Goal: Check status: Check status

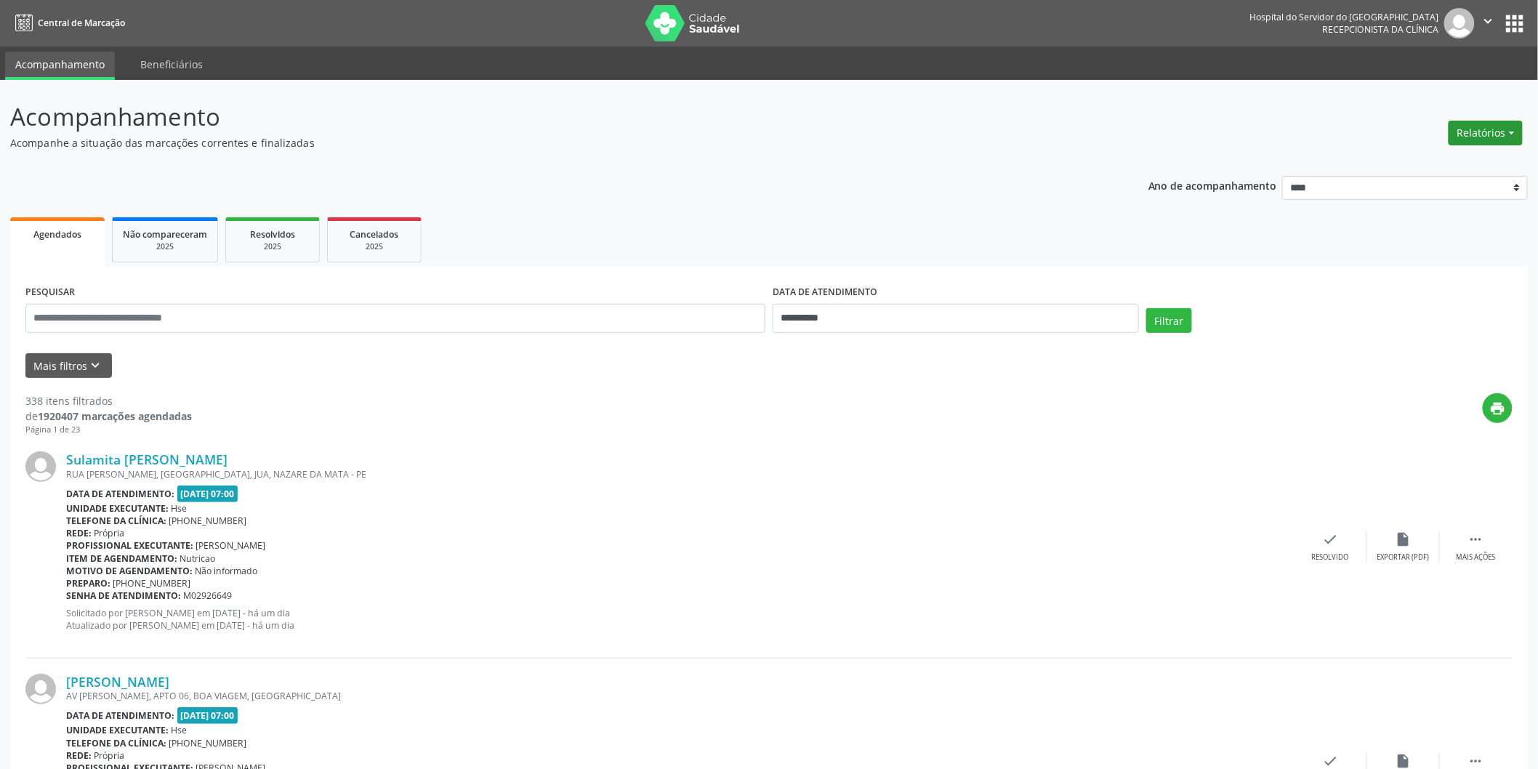
click at [1474, 128] on button "Relatórios" at bounding box center [1486, 133] width 74 height 25
click at [1392, 161] on link "Agendamentos" at bounding box center [1445, 163] width 156 height 20
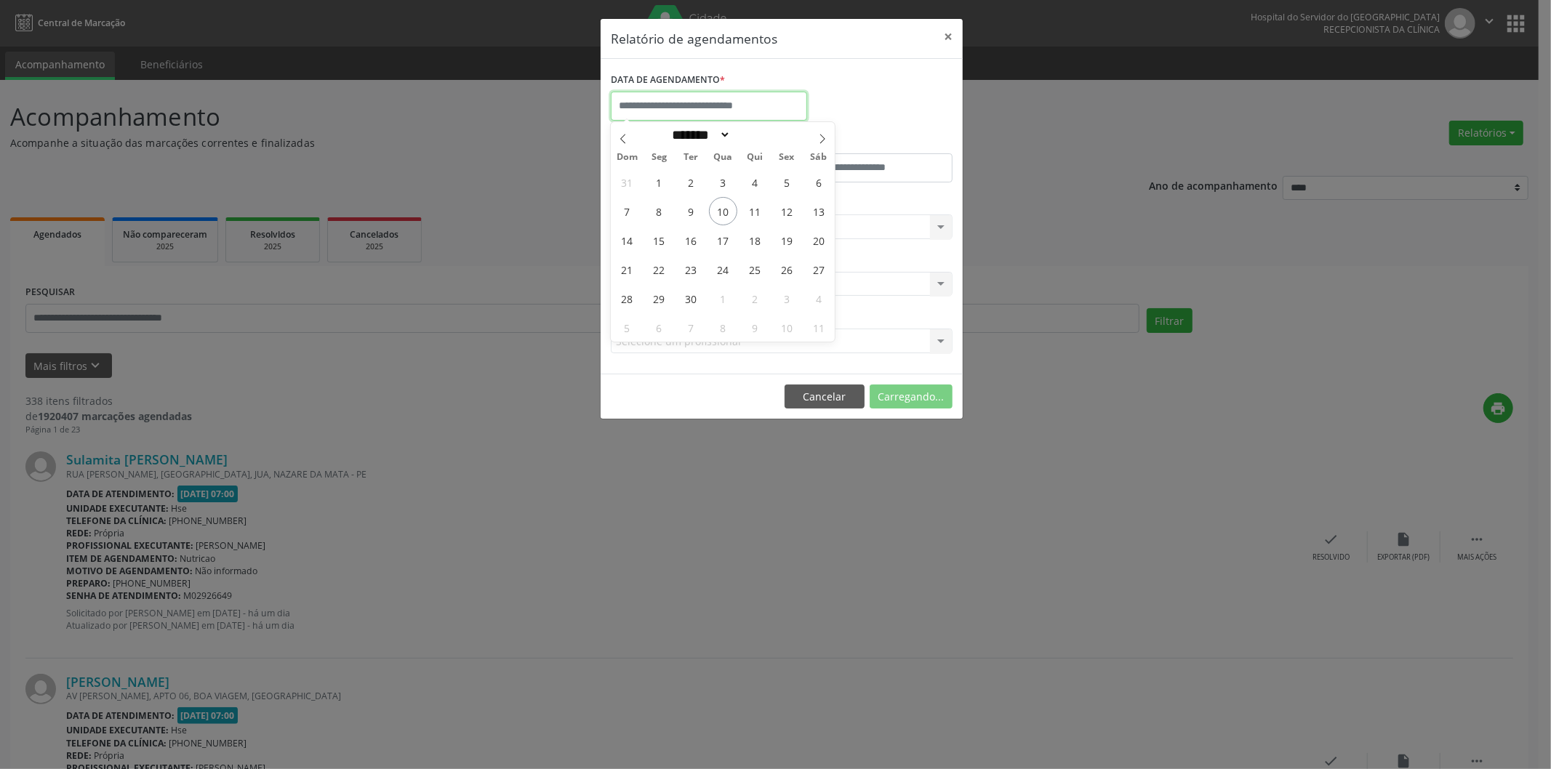
click at [681, 111] on input "text" at bounding box center [709, 106] width 196 height 29
click at [720, 211] on span "10" at bounding box center [723, 211] width 28 height 28
type input "**********"
click at [706, 217] on div "Carregando... Nenhum resultado encontrado para: " " Não há nenhuma opção para s…" at bounding box center [782, 226] width 342 height 25
click at [705, 219] on div "Carregando... Nenhum resultado encontrado para: " " Não há nenhuma opção para s…" at bounding box center [782, 226] width 342 height 25
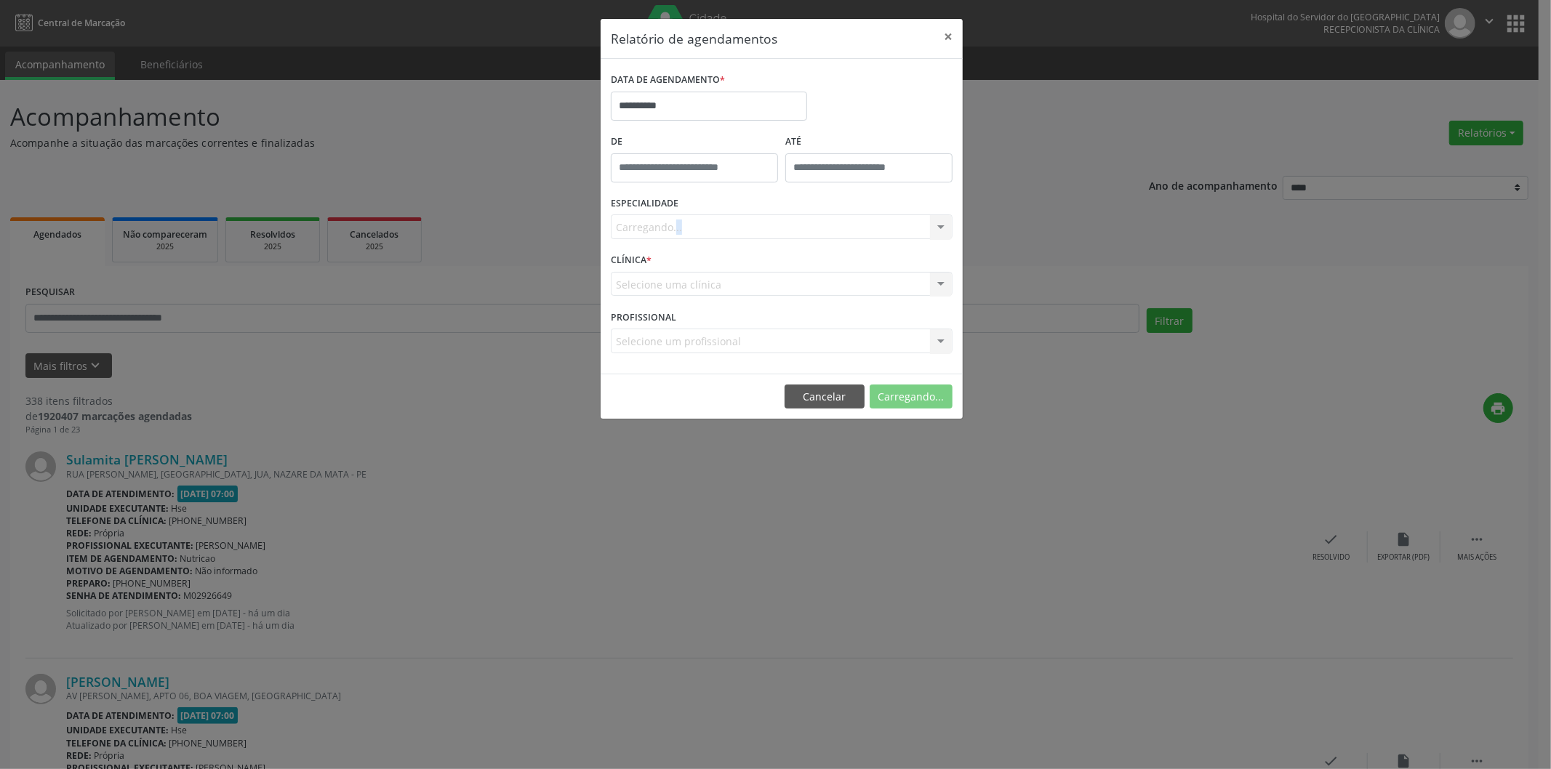
click at [705, 219] on div "Carregando... Nenhum resultado encontrado para: " " Não há nenhuma opção para s…" at bounding box center [782, 226] width 342 height 25
click at [707, 221] on div "Carregando... Nenhum resultado encontrado para: " " Não há nenhuma opção para s…" at bounding box center [782, 226] width 342 height 25
click at [716, 230] on div "Carregando... Nenhum resultado encontrado para: " " Não há nenhuma opção para s…" at bounding box center [782, 226] width 342 height 25
click at [715, 226] on div "Carregando... Nenhum resultado encontrado para: " " Não há nenhuma opção para s…" at bounding box center [782, 226] width 342 height 25
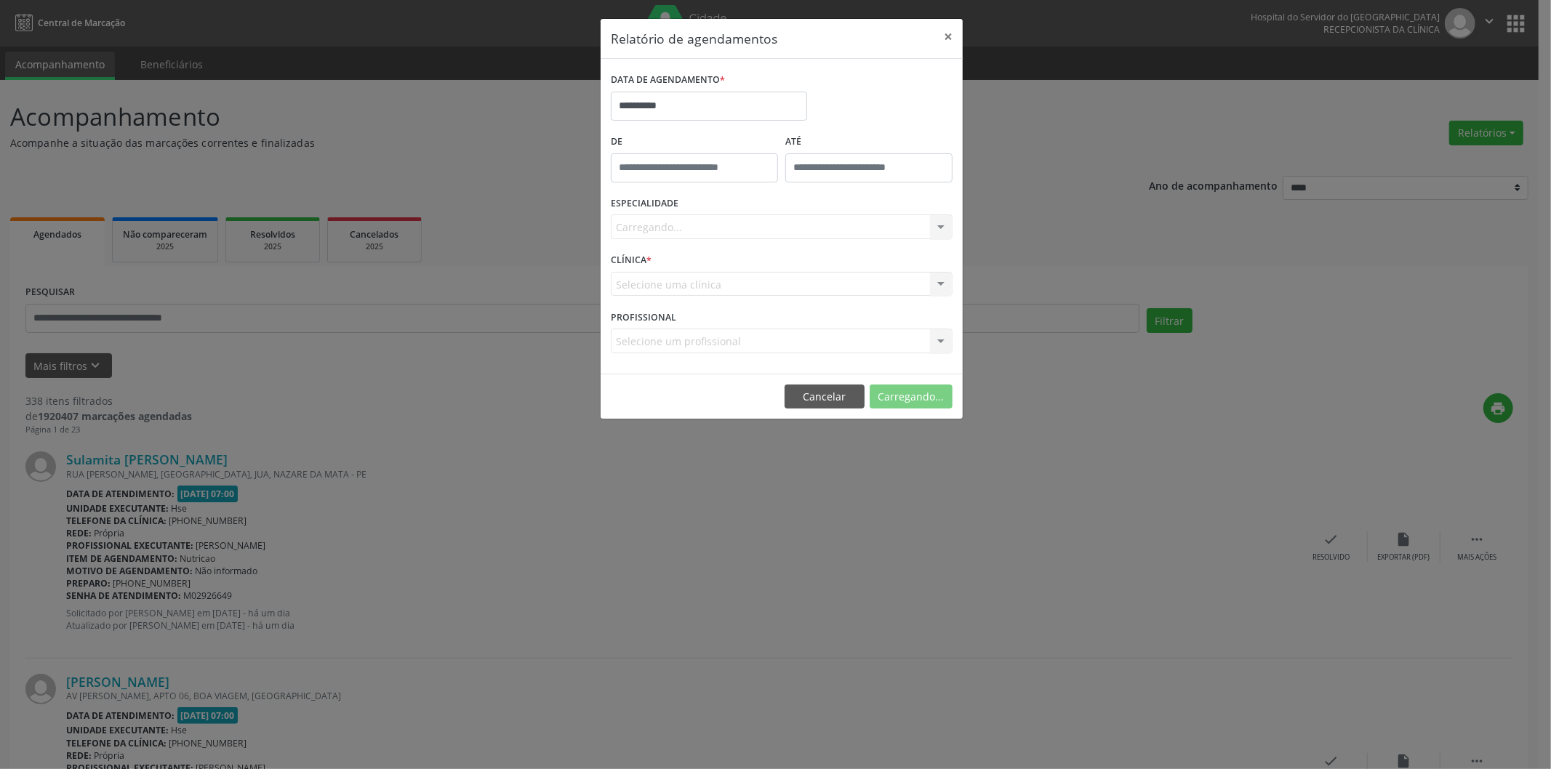
click at [907, 228] on div "Carregando... Nenhum resultado encontrado para: " " Não há nenhuma opção para s…" at bounding box center [782, 226] width 342 height 25
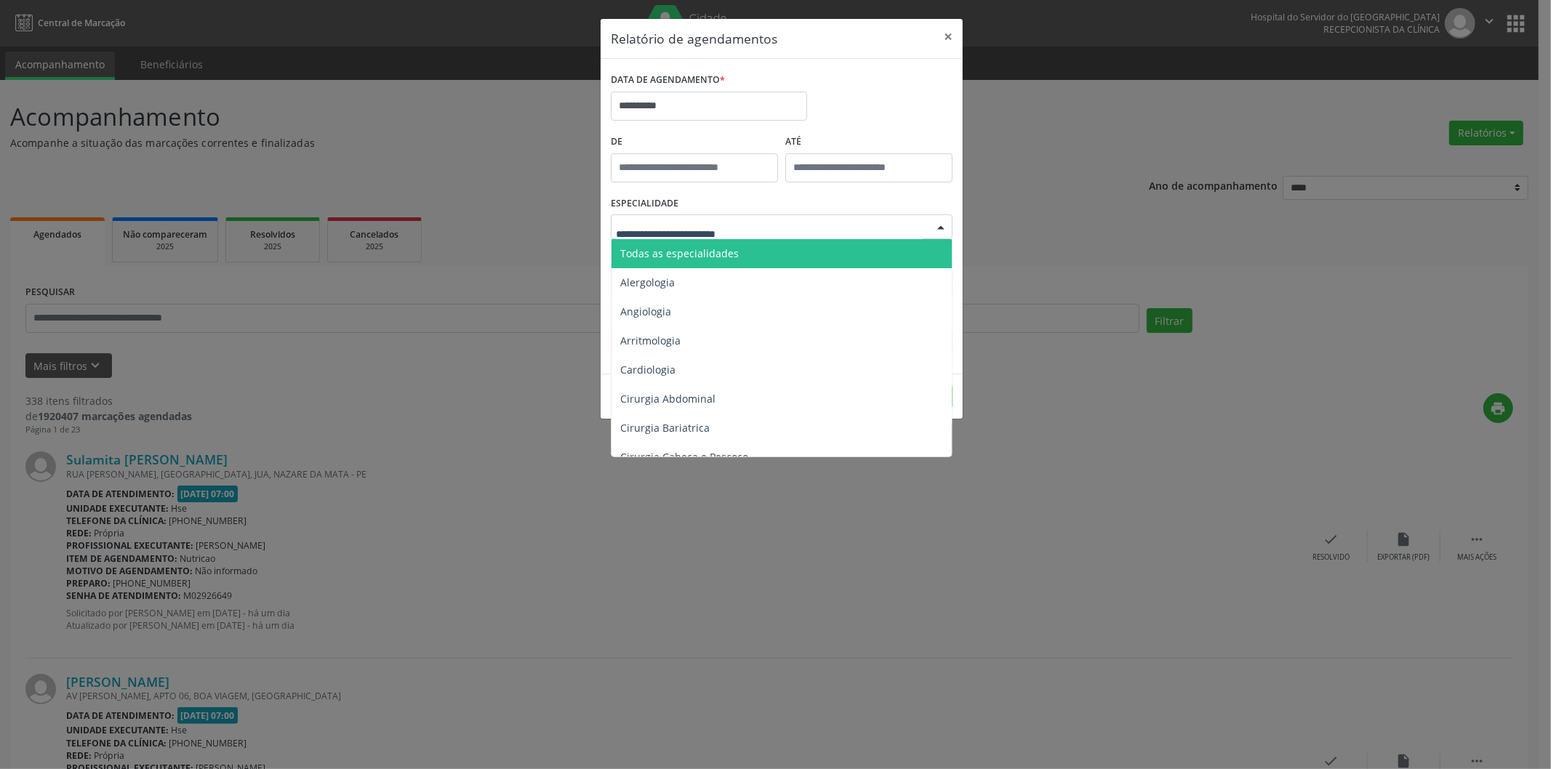
click at [816, 222] on div at bounding box center [782, 226] width 342 height 25
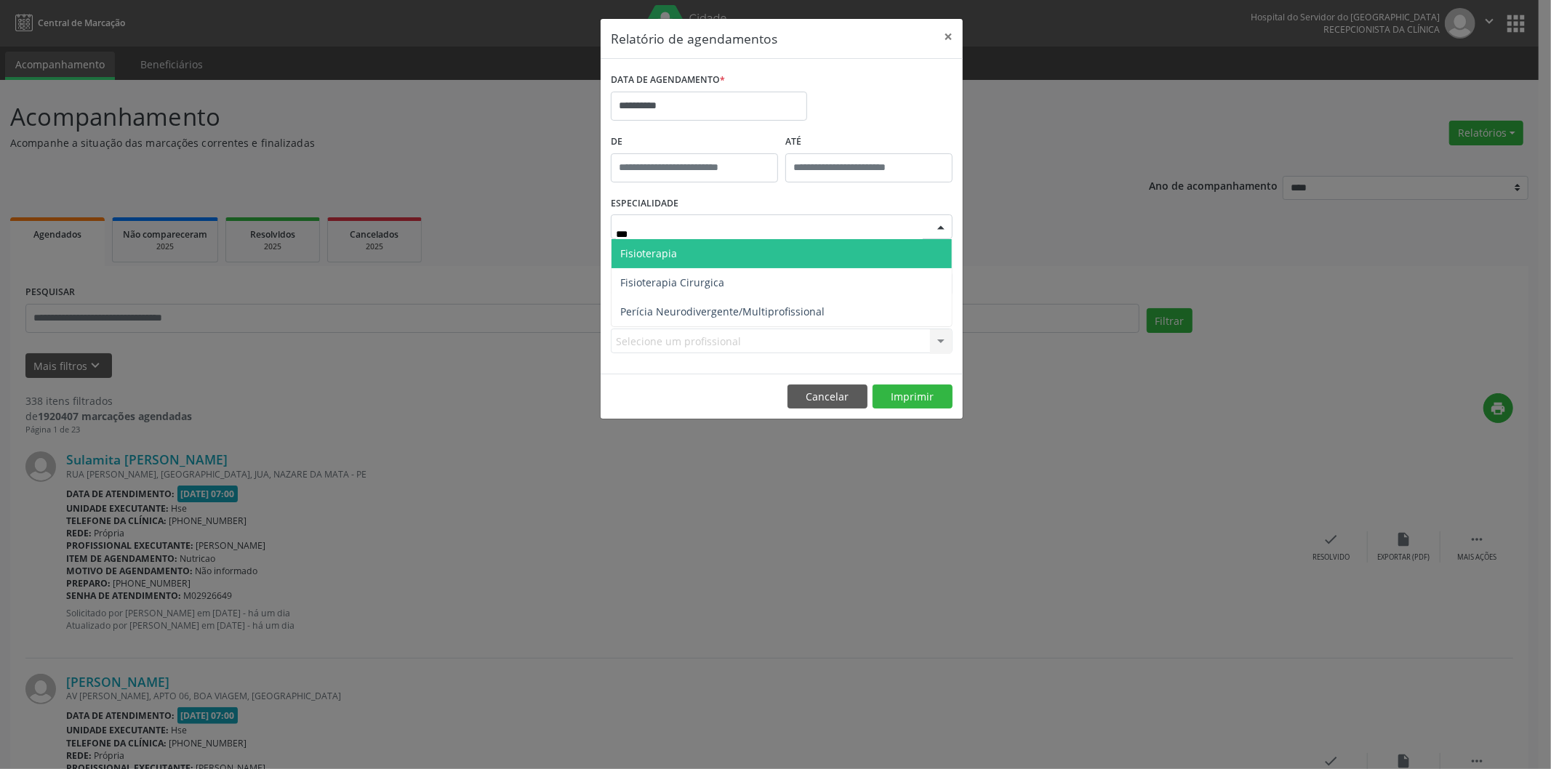
click at [807, 245] on span "Fisioterapia" at bounding box center [781, 253] width 340 height 29
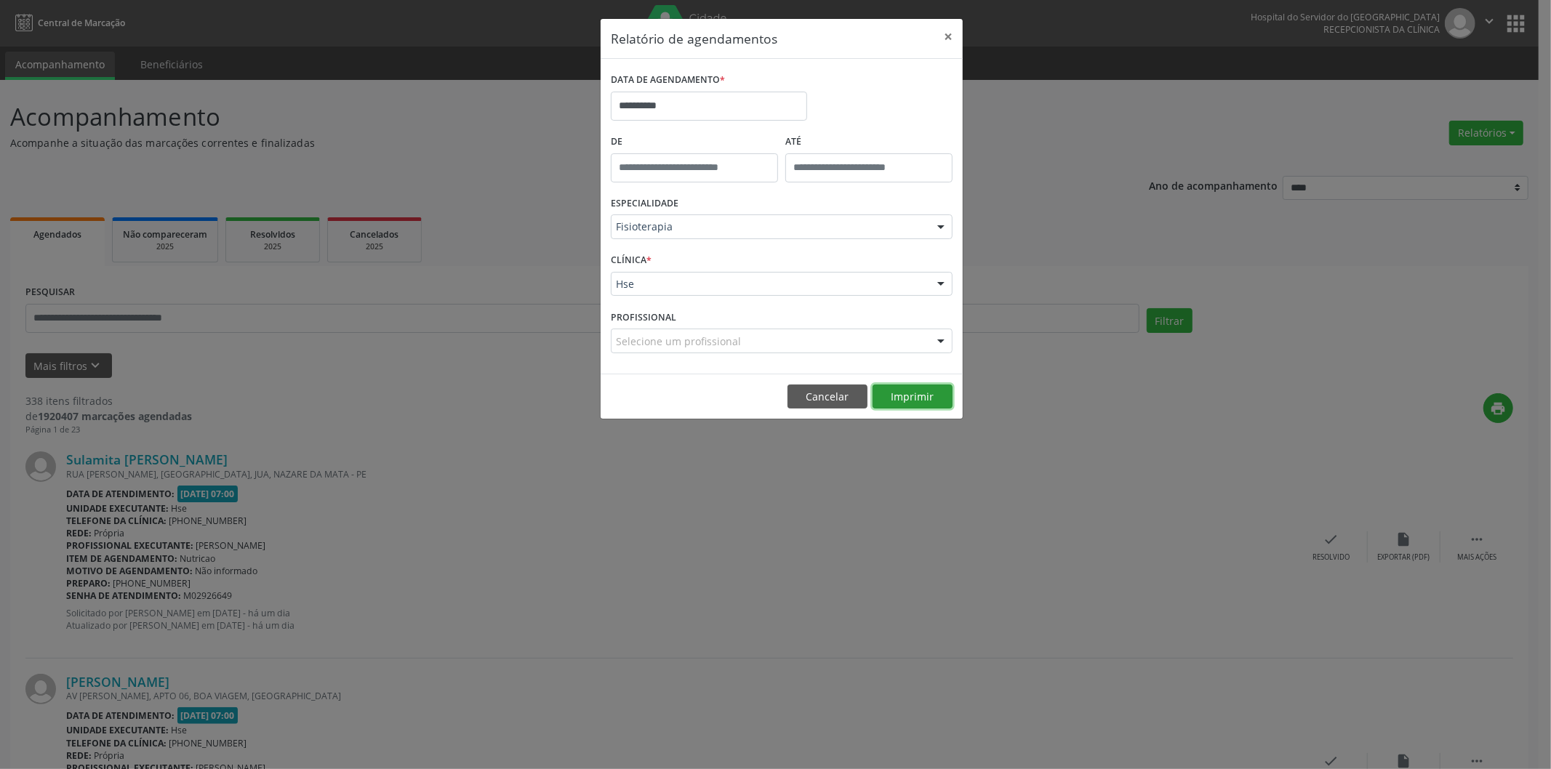
click at [902, 395] on button "Imprimir" at bounding box center [912, 397] width 80 height 25
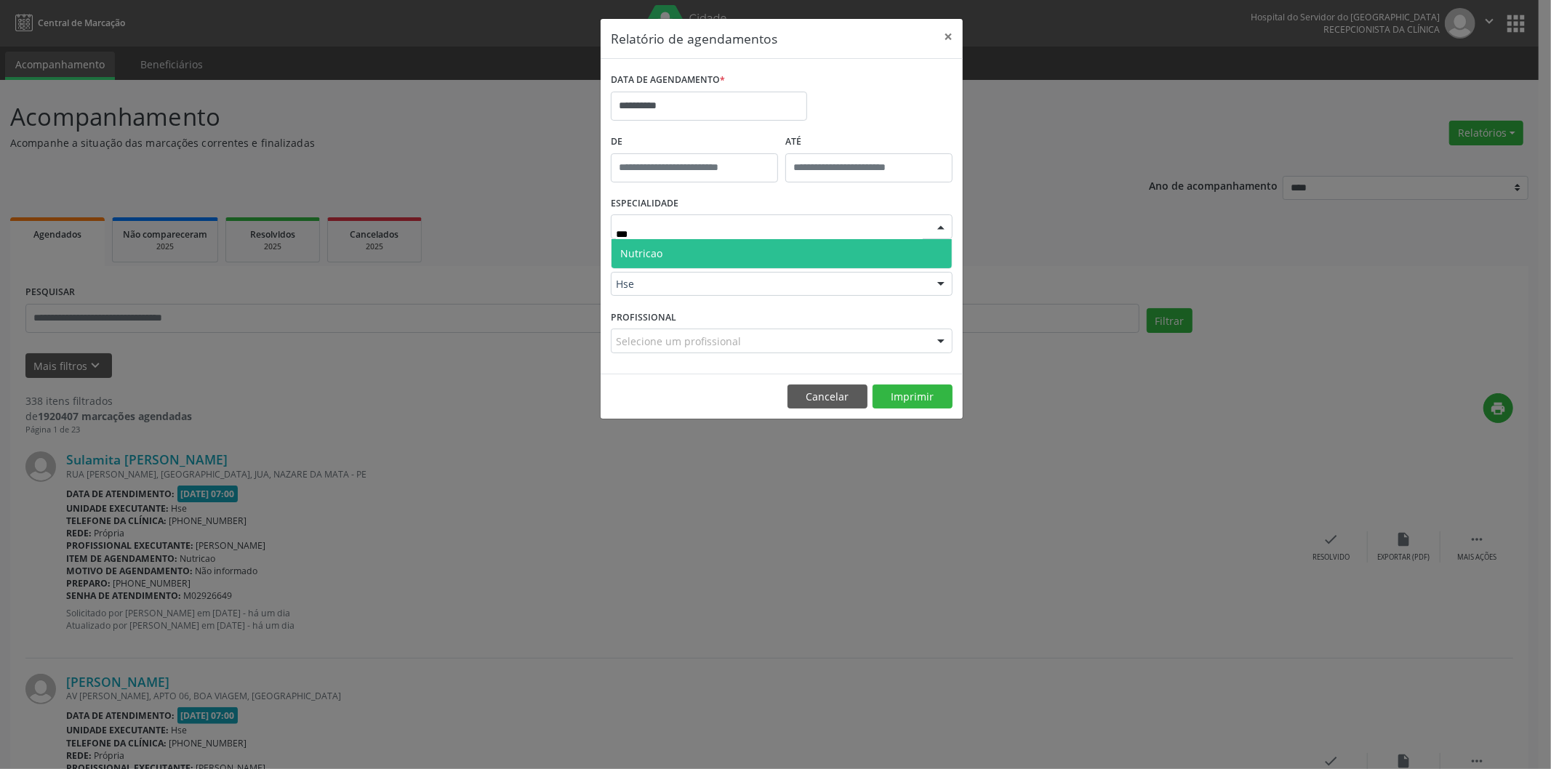
type input "****"
click at [650, 251] on span "Nutricao" at bounding box center [641, 253] width 42 height 14
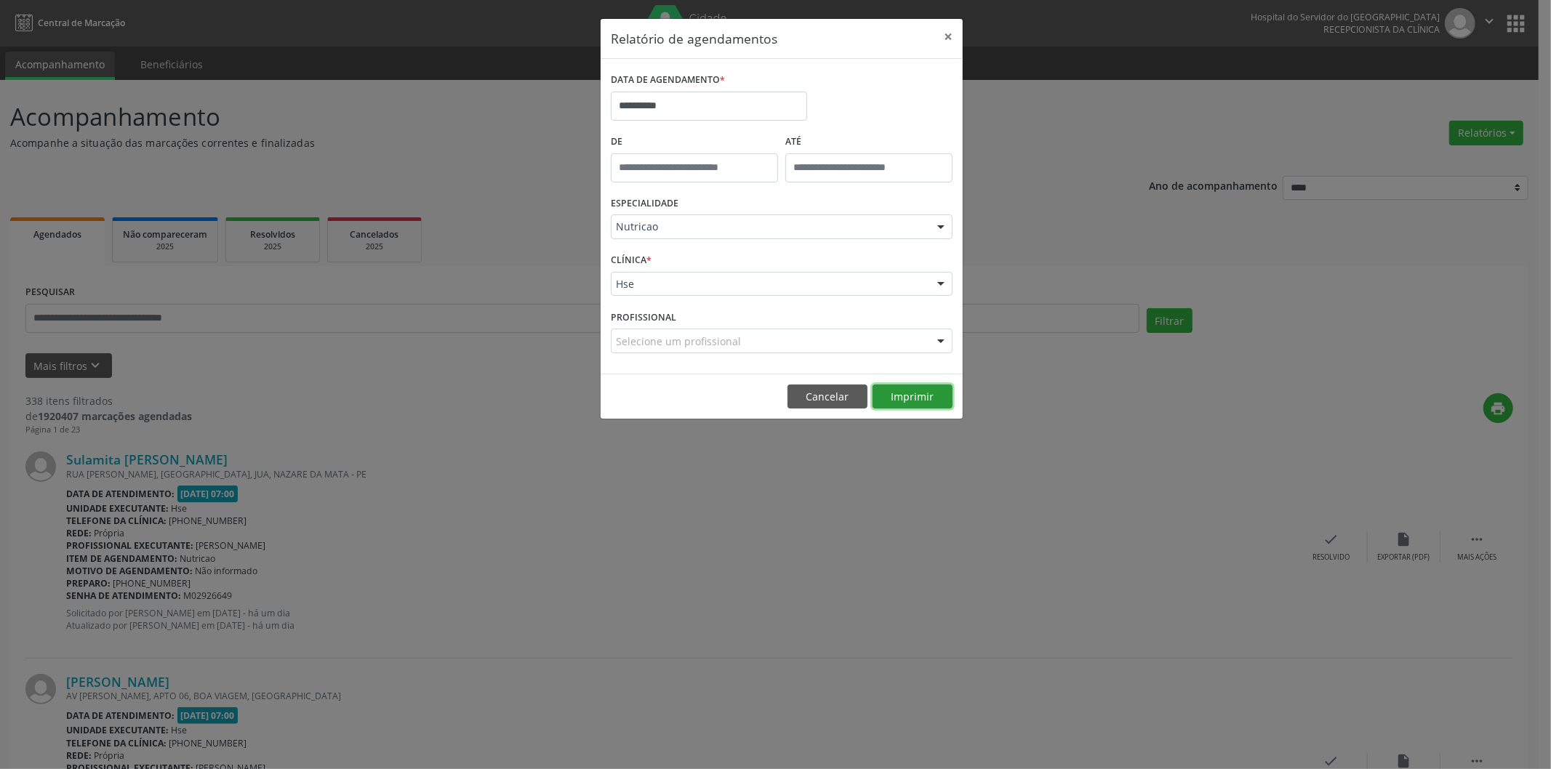
click at [889, 396] on button "Imprimir" at bounding box center [912, 397] width 80 height 25
